Goal: Task Accomplishment & Management: Manage account settings

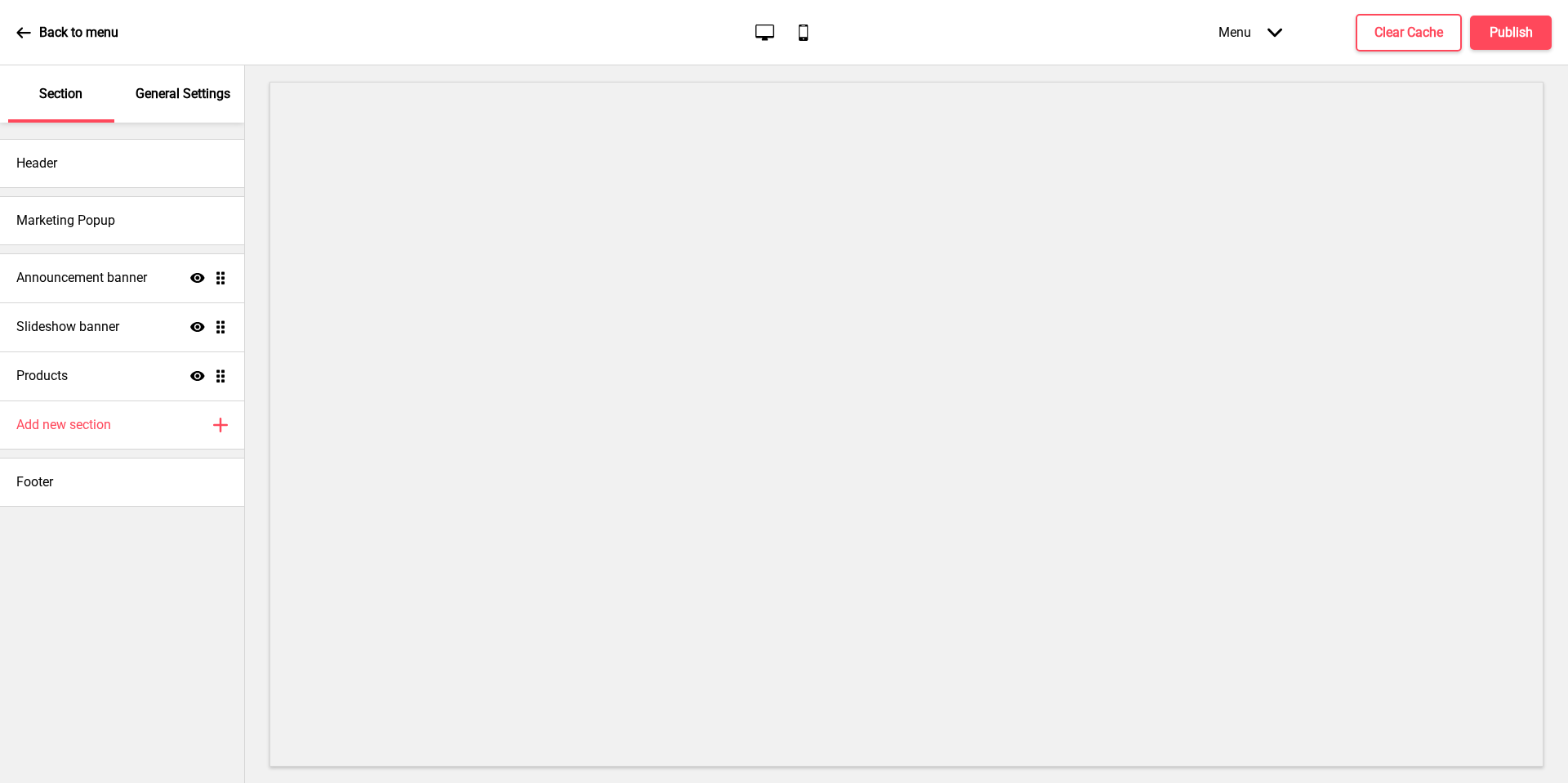
click at [194, 104] on div "General Settings" at bounding box center [183, 93] width 106 height 57
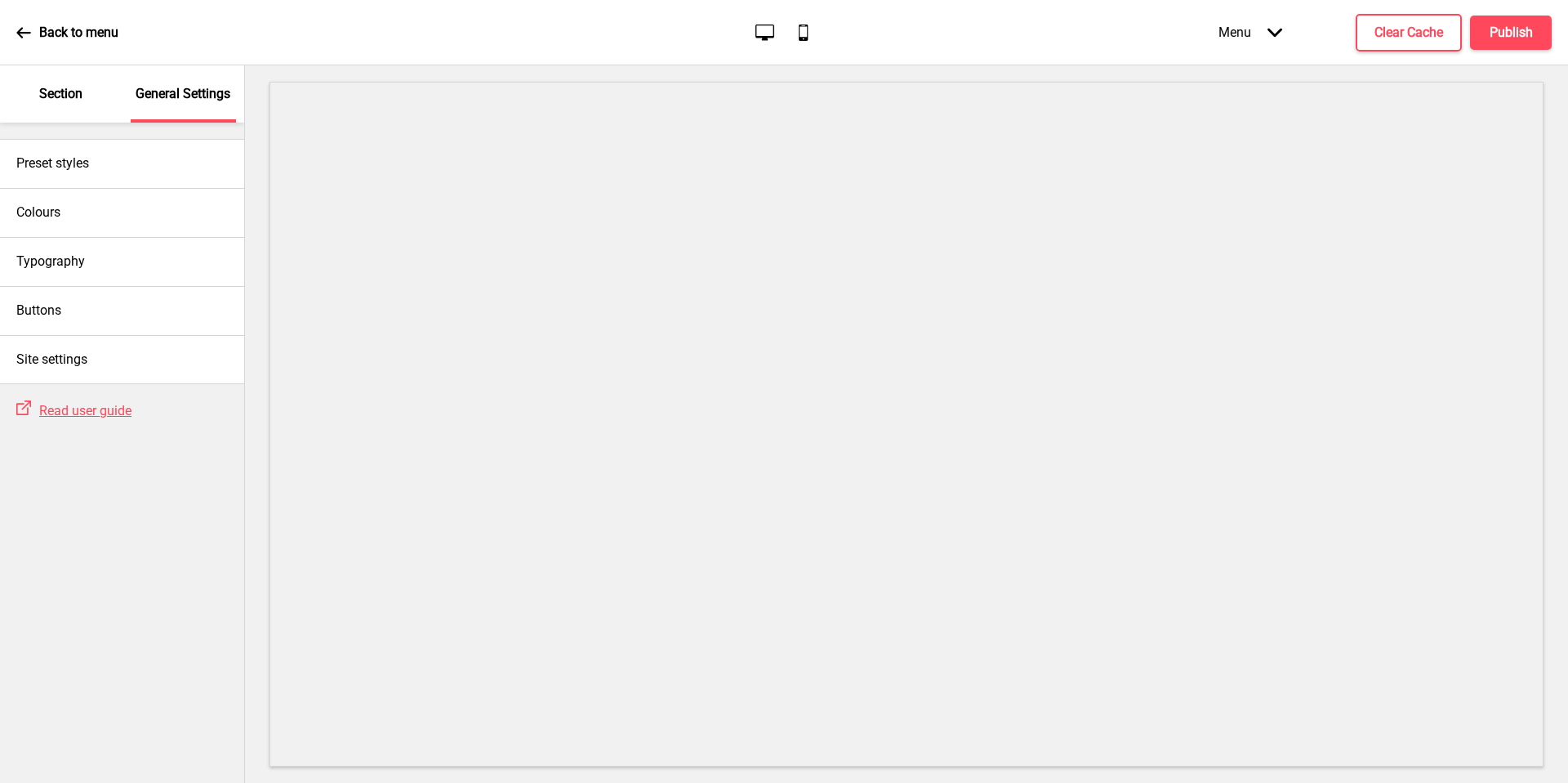
click at [116, 364] on div "Site settings" at bounding box center [122, 359] width 244 height 49
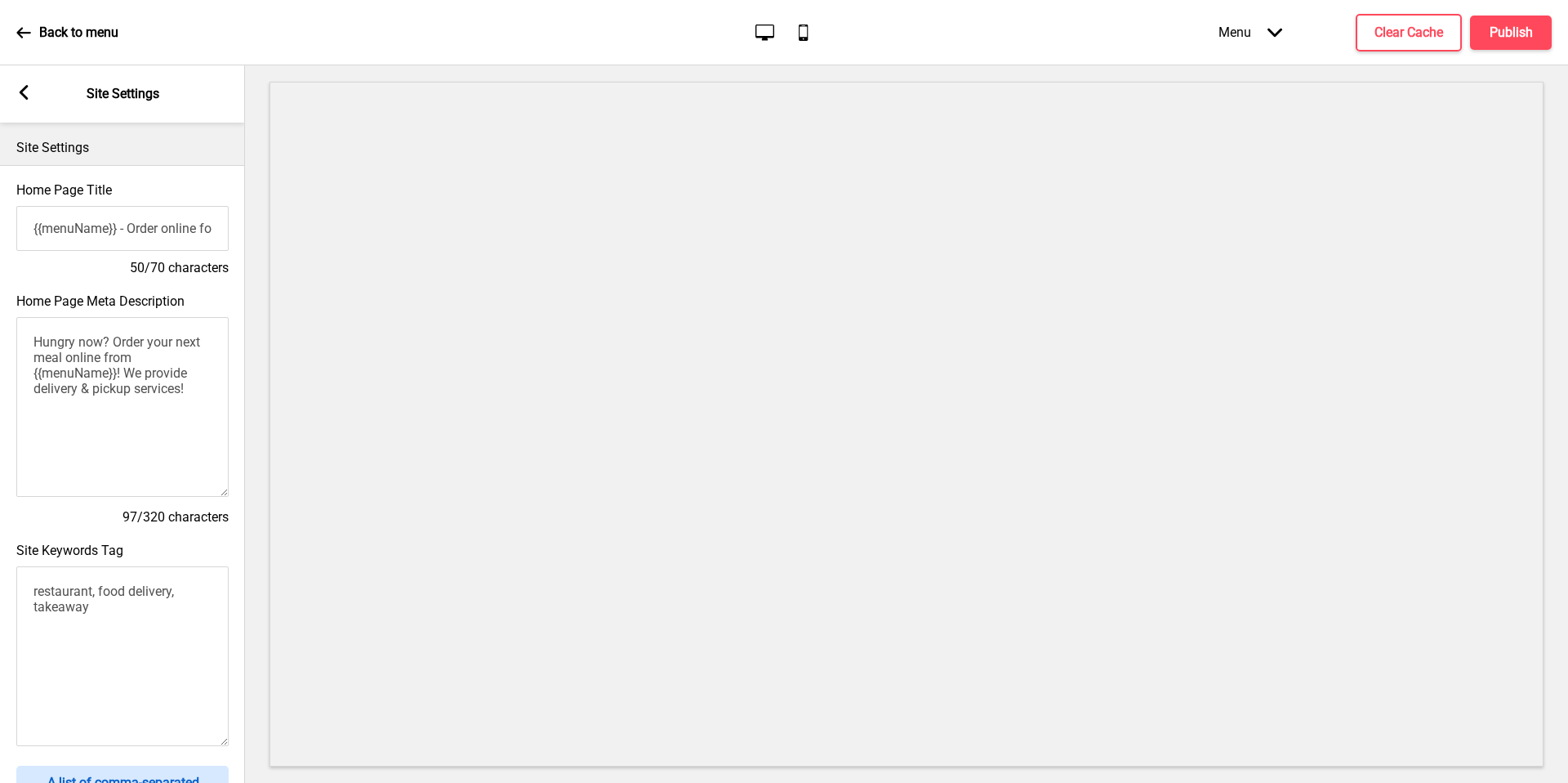
drag, startPoint x: 0, startPoint y: 0, endPoint x: 174, endPoint y: 522, distance: 550.2
click at [174, 522] on h4 "97/320 characters" at bounding box center [122, 518] width 212 height 18
click at [157, 373] on textarea "Hungry now? Order your next meal online from {{menuName}}! We provide delivery …" at bounding box center [122, 406] width 212 height 179
drag, startPoint x: 174, startPoint y: 522, endPoint x: 113, endPoint y: 597, distance: 96.7
click at [113, 597] on textarea "restaurant, food delivery, takeaway" at bounding box center [122, 656] width 212 height 179
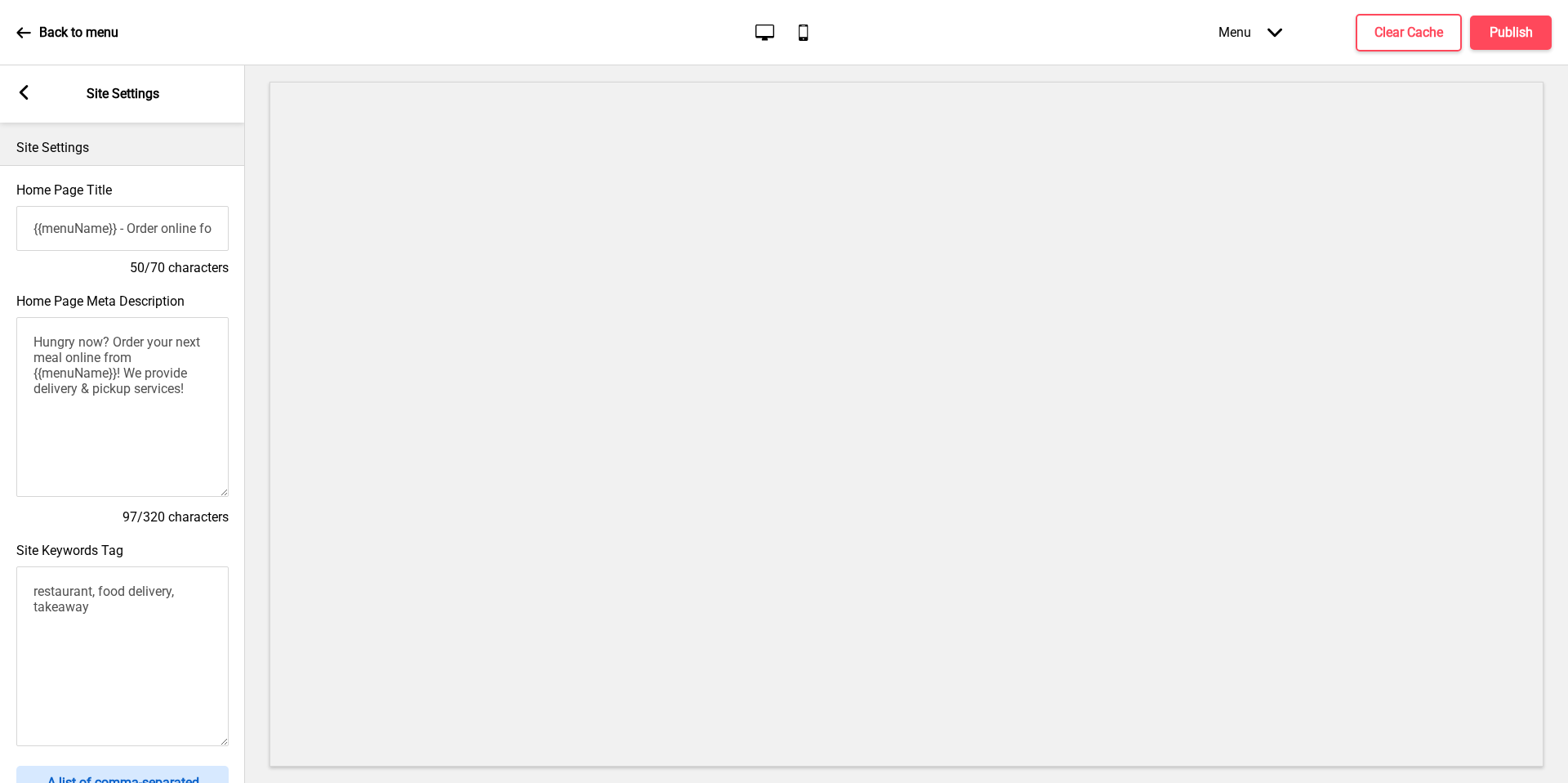
drag, startPoint x: 113, startPoint y: 597, endPoint x: 29, endPoint y: 85, distance: 518.8
click at [29, 85] on rect at bounding box center [24, 93] width 15 height 15
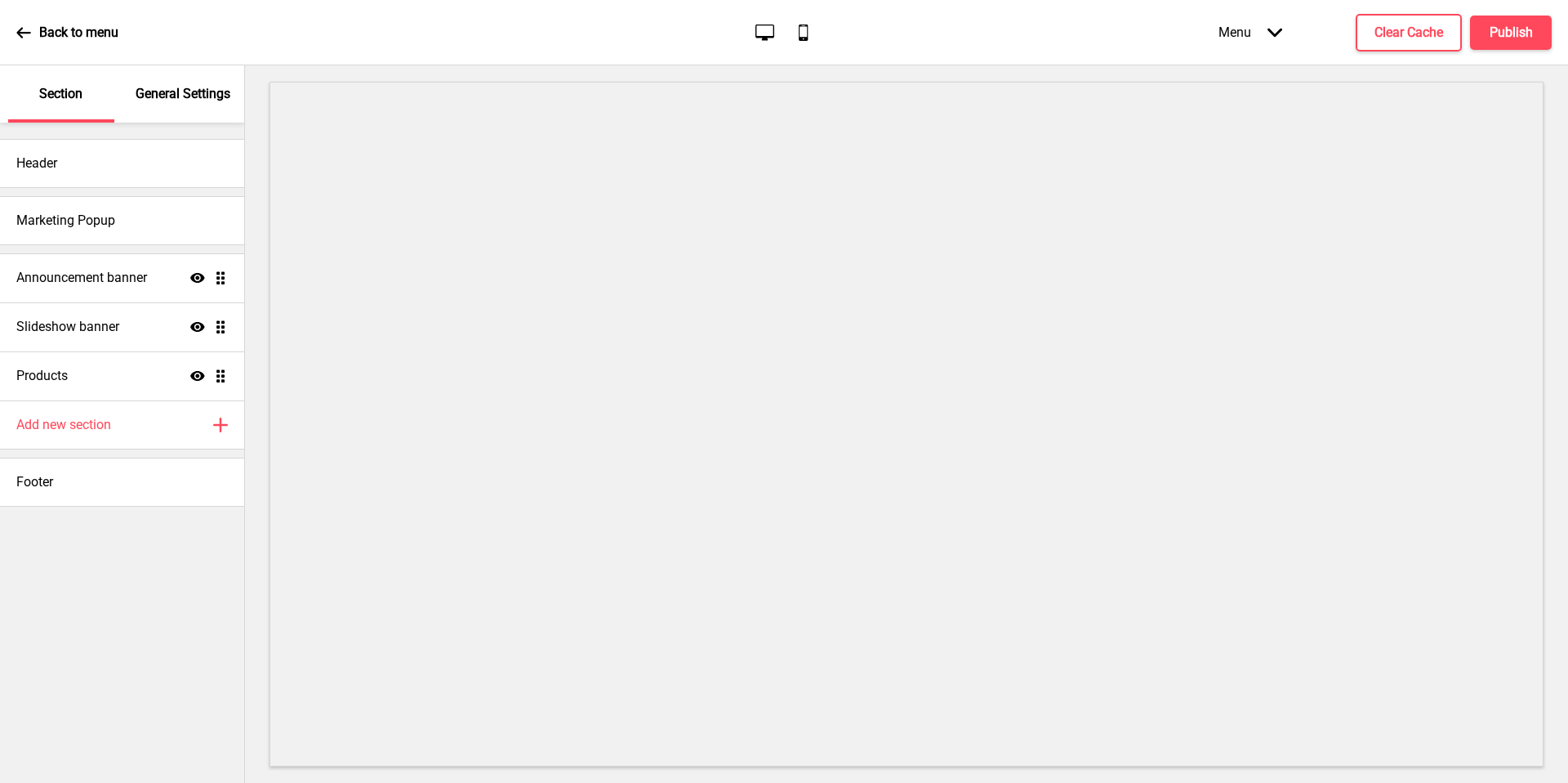
click at [177, 95] on p "General Settings" at bounding box center [183, 94] width 95 height 18
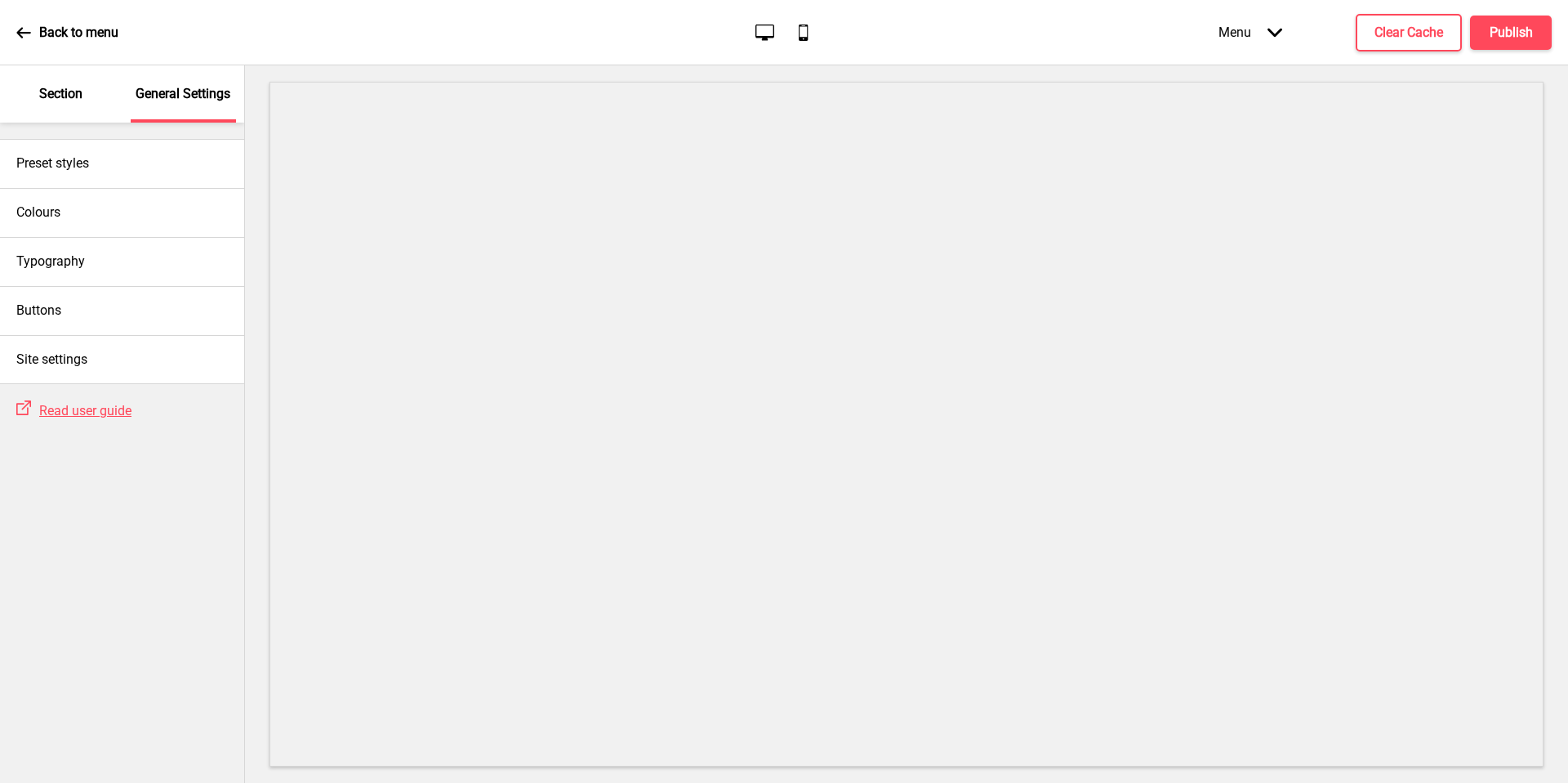
click at [121, 169] on div "Preset styles" at bounding box center [122, 163] width 244 height 49
select select "Custom"
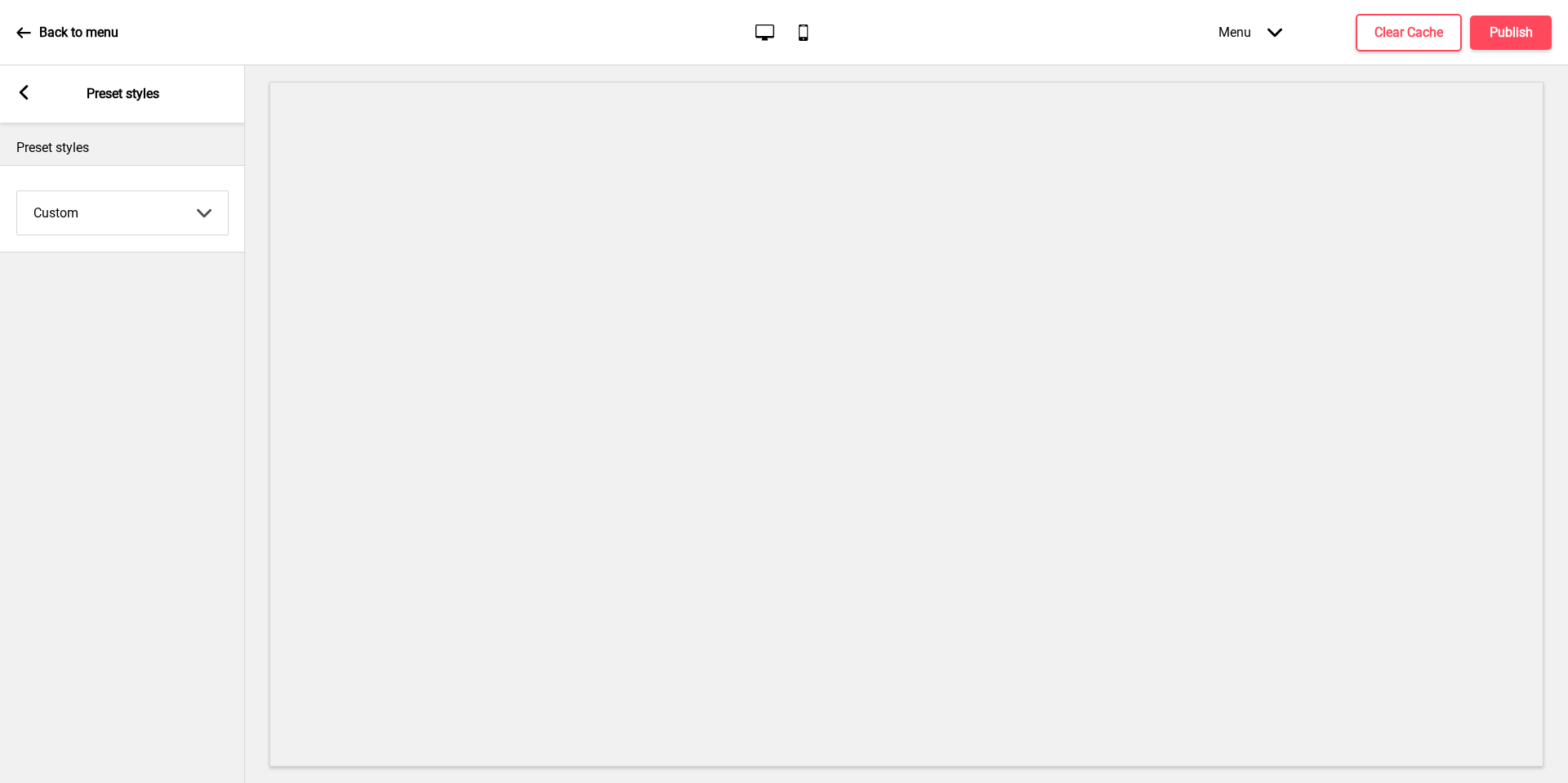
click at [9, 98] on div "Arrow left Preset styles" at bounding box center [122, 93] width 245 height 57
drag, startPoint x: 0, startPoint y: 0, endPoint x: 27, endPoint y: 92, distance: 95.9
click at [27, 92] on rect at bounding box center [24, 93] width 15 height 15
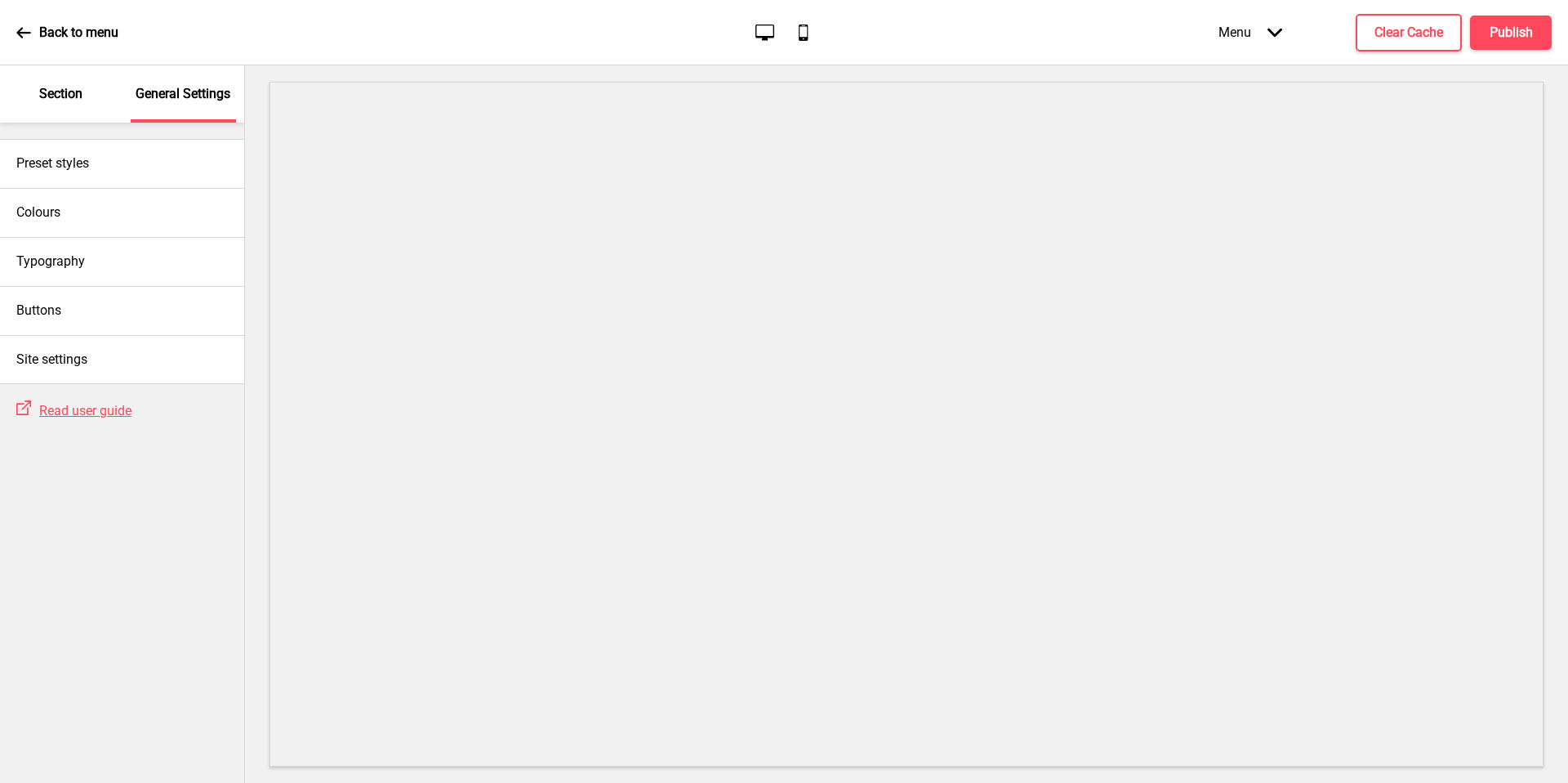
click at [135, 352] on div "Site settings" at bounding box center [122, 359] width 244 height 49
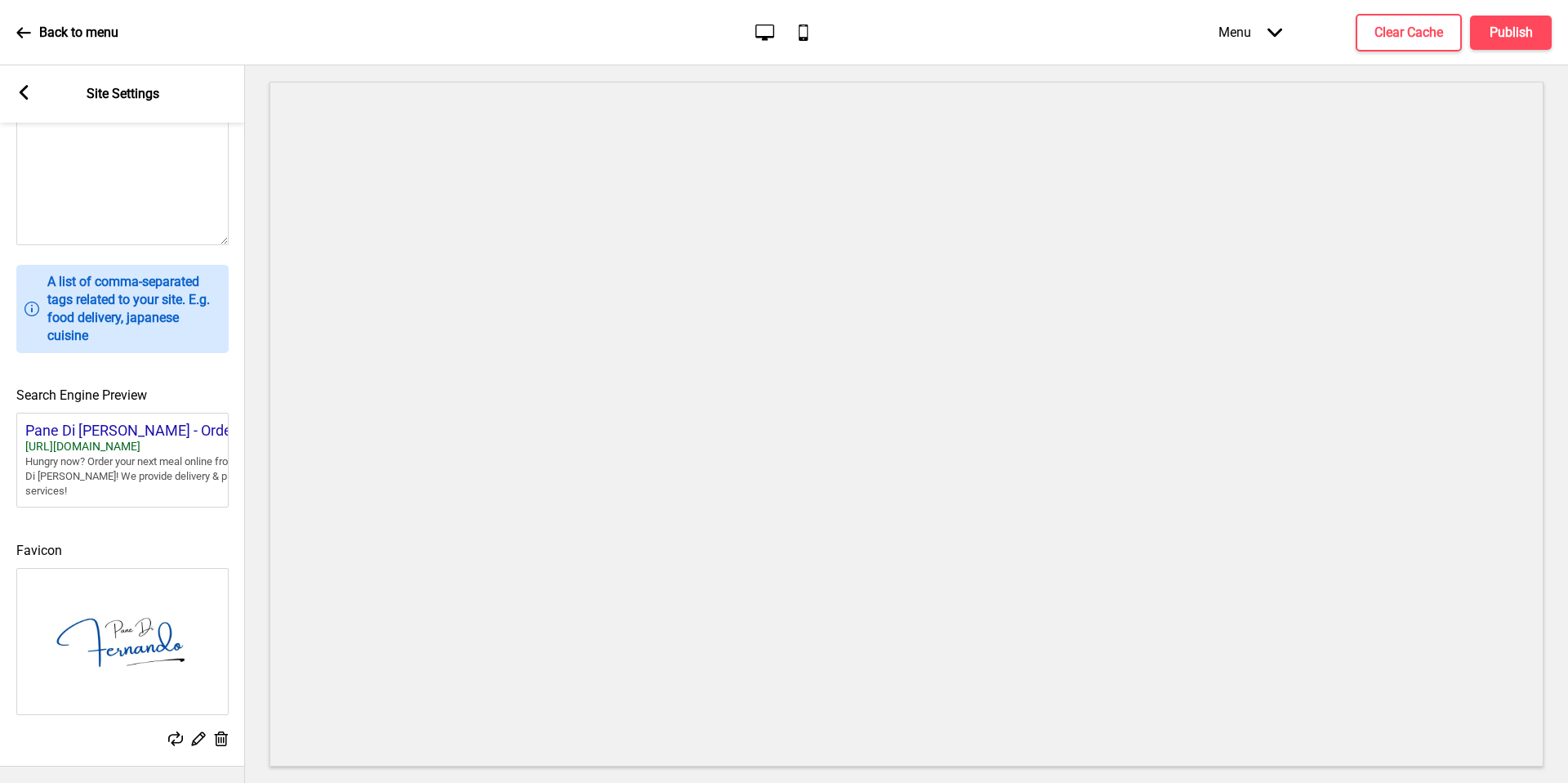
scroll to position [523, 0]
drag, startPoint x: 27, startPoint y: 92, endPoint x: 200, endPoint y: 547, distance: 486.8
click at [200, 547] on div "Favicon Replace Edit Delete" at bounding box center [122, 637] width 245 height 241
